Goal: Check status: Check status

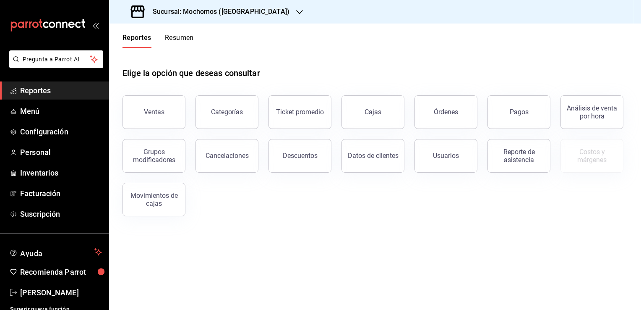
click at [296, 13] on icon "button" at bounding box center [299, 12] width 7 height 7
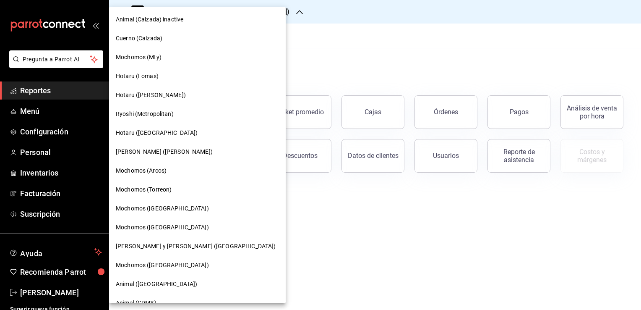
click at [138, 59] on span "Mochomos (Mty)" at bounding box center [139, 57] width 46 height 9
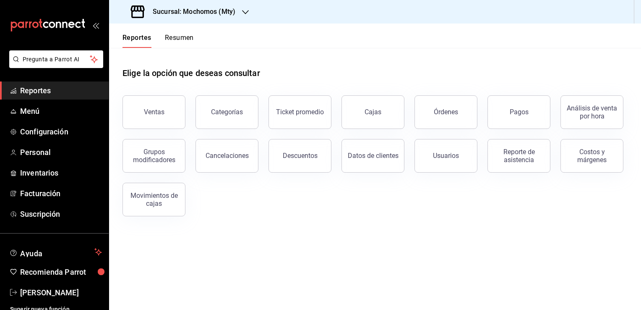
click at [522, 114] on div "Pagos" at bounding box center [519, 112] width 19 height 8
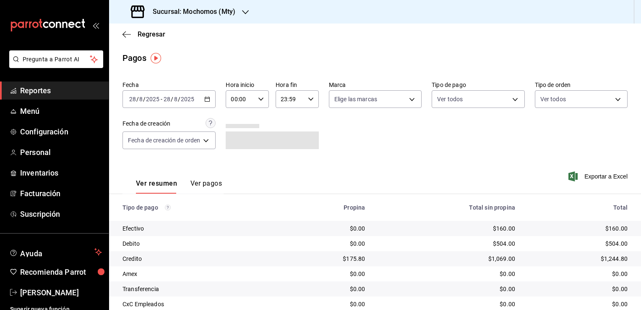
click at [205, 103] on div "2025-08-28 28 / 8 / 2025 - 2025-08-28 28 / 8 / 2025" at bounding box center [169, 99] width 93 height 18
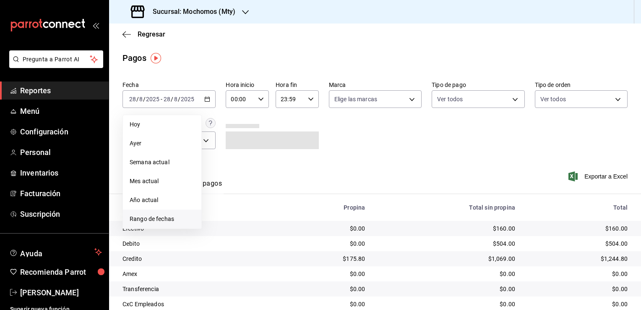
click at [153, 220] on span "Rango de fechas" at bounding box center [162, 219] width 65 height 9
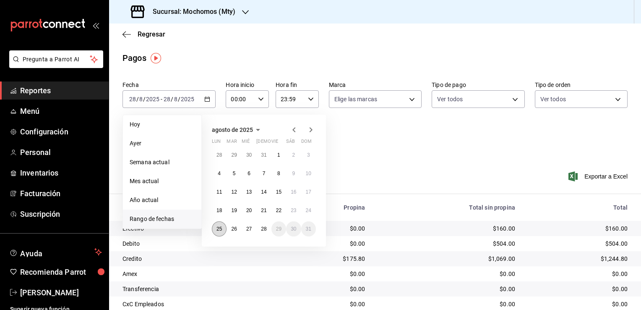
click at [218, 229] on abbr "25" at bounding box center [219, 229] width 5 height 6
click at [235, 229] on abbr "26" at bounding box center [233, 229] width 5 height 6
click at [219, 233] on button "25" at bounding box center [219, 228] width 15 height 15
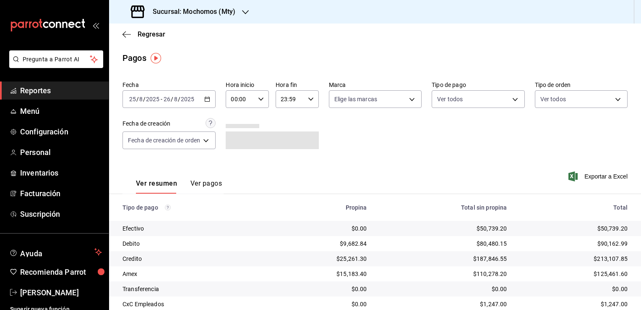
click at [260, 100] on icon "button" at bounding box center [261, 99] width 6 height 6
click at [236, 141] on span "05" at bounding box center [237, 137] width 8 height 7
type input "05:00"
click at [255, 122] on span "00" at bounding box center [259, 120] width 8 height 7
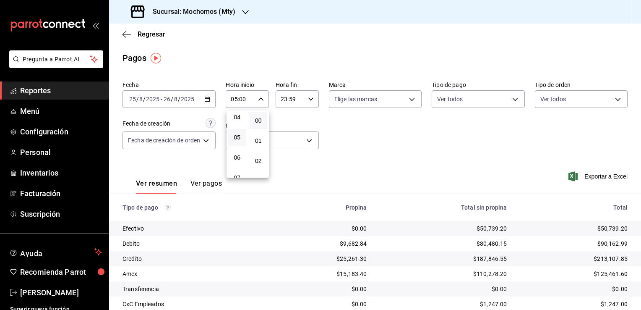
click at [311, 99] on div at bounding box center [320, 155] width 641 height 310
click at [311, 99] on \(Stroke\) "button" at bounding box center [311, 98] width 5 height 3
click at [285, 132] on span "05" at bounding box center [287, 132] width 8 height 7
click at [288, 136] on span "05" at bounding box center [287, 132] width 8 height 7
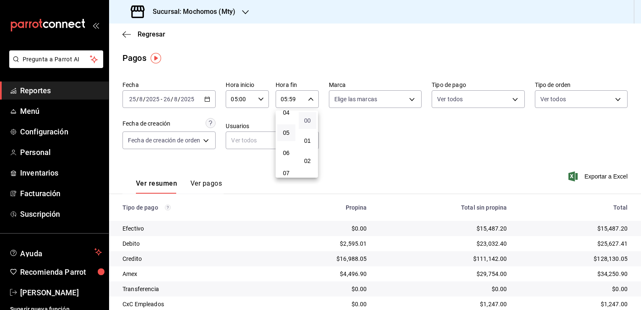
click at [306, 122] on span "00" at bounding box center [308, 120] width 8 height 7
type input "05:00"
click at [383, 158] on div at bounding box center [320, 155] width 641 height 310
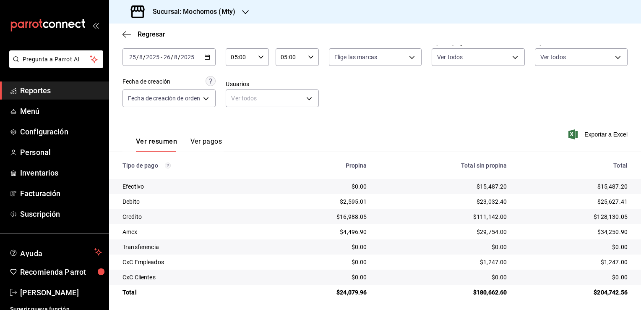
scroll to position [45, 0]
